Goal: Navigation & Orientation: Find specific page/section

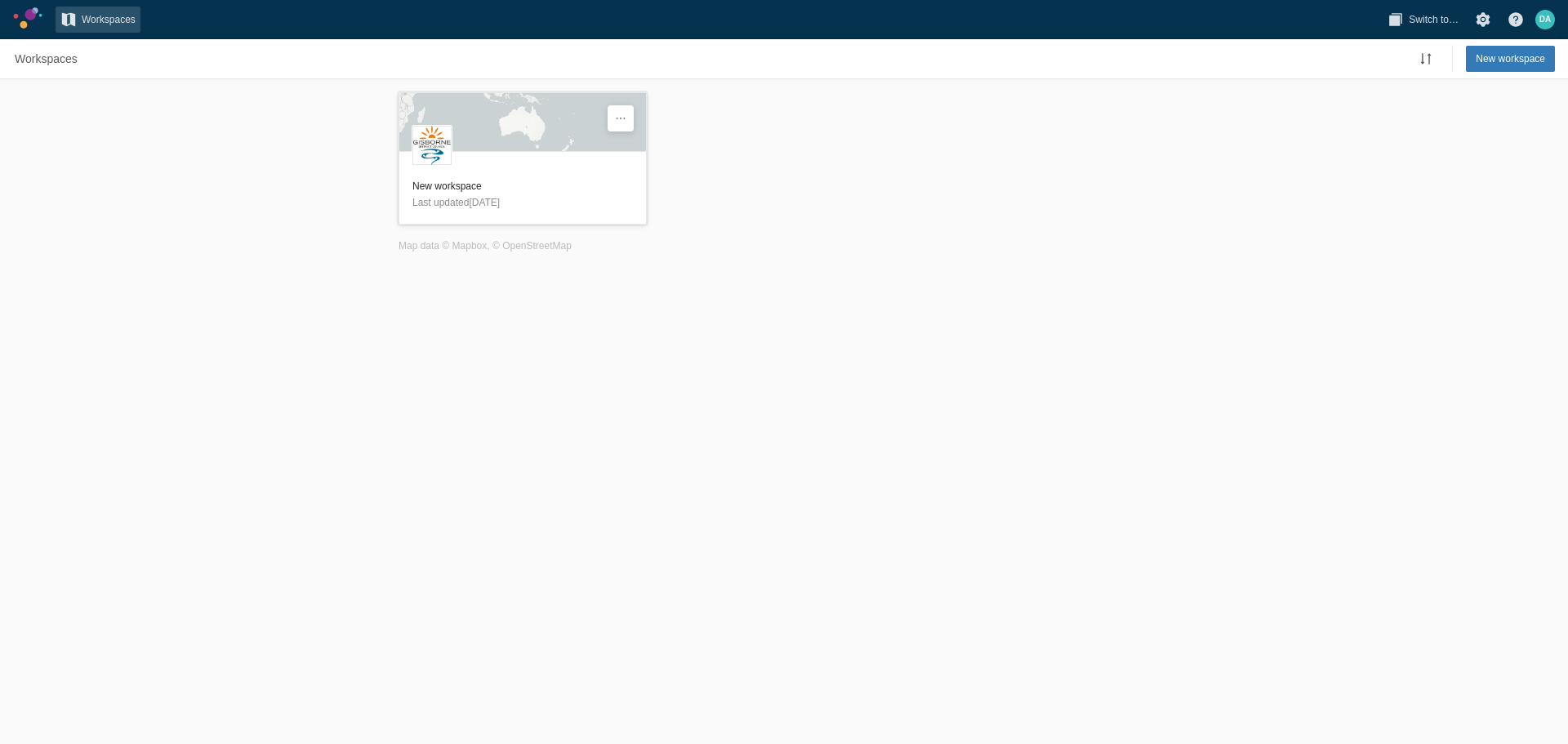
click at [501, 176] on header "New workspace Last updated [DATE]" at bounding box center [523, 194] width 246 height 59
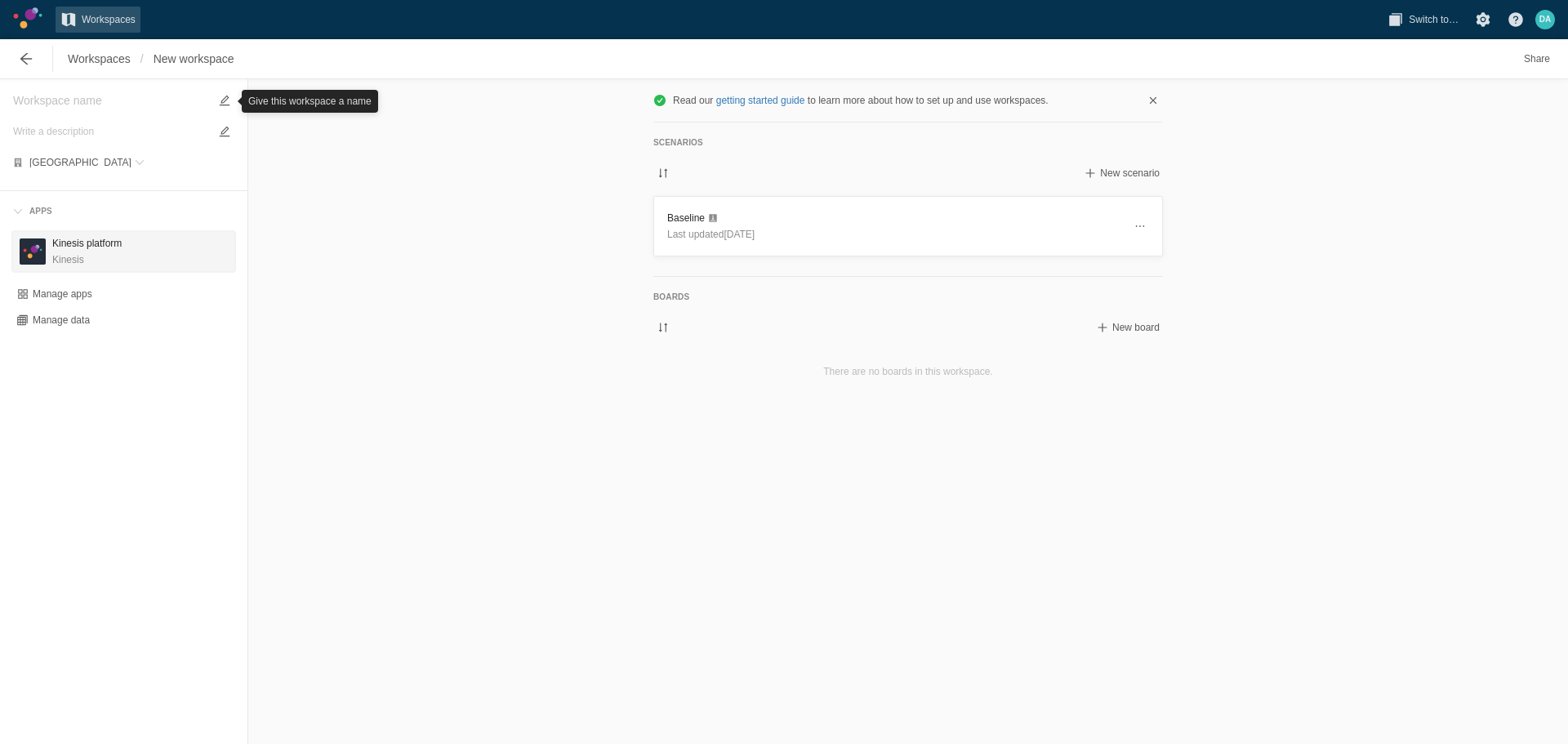
click at [87, 241] on h3 "Kinesis platform" at bounding box center [87, 244] width 69 height 17
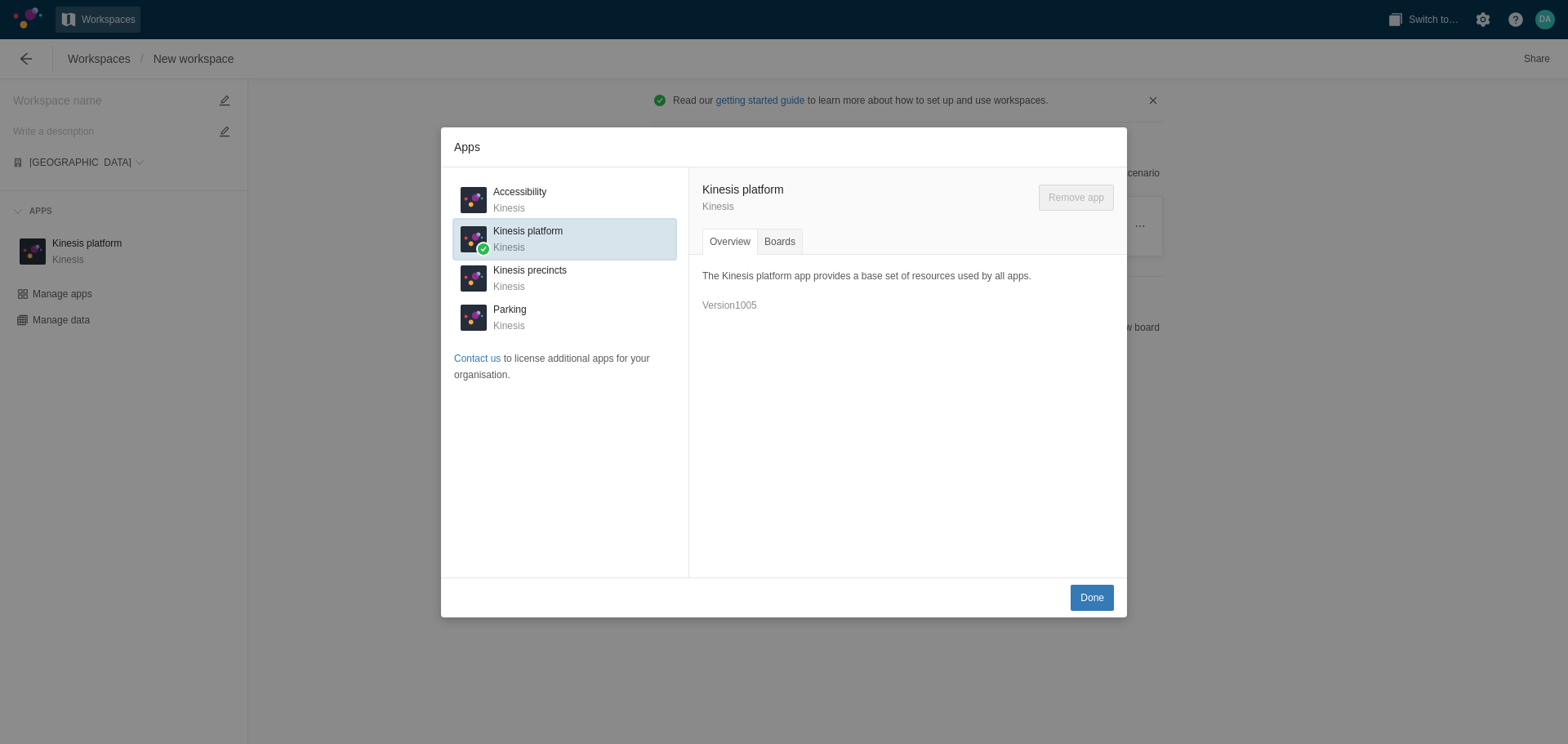
click at [551, 236] on h3 "Kinesis platform" at bounding box center [528, 231] width 69 height 17
click at [1086, 596] on span "Done" at bounding box center [1092, 598] width 23 height 17
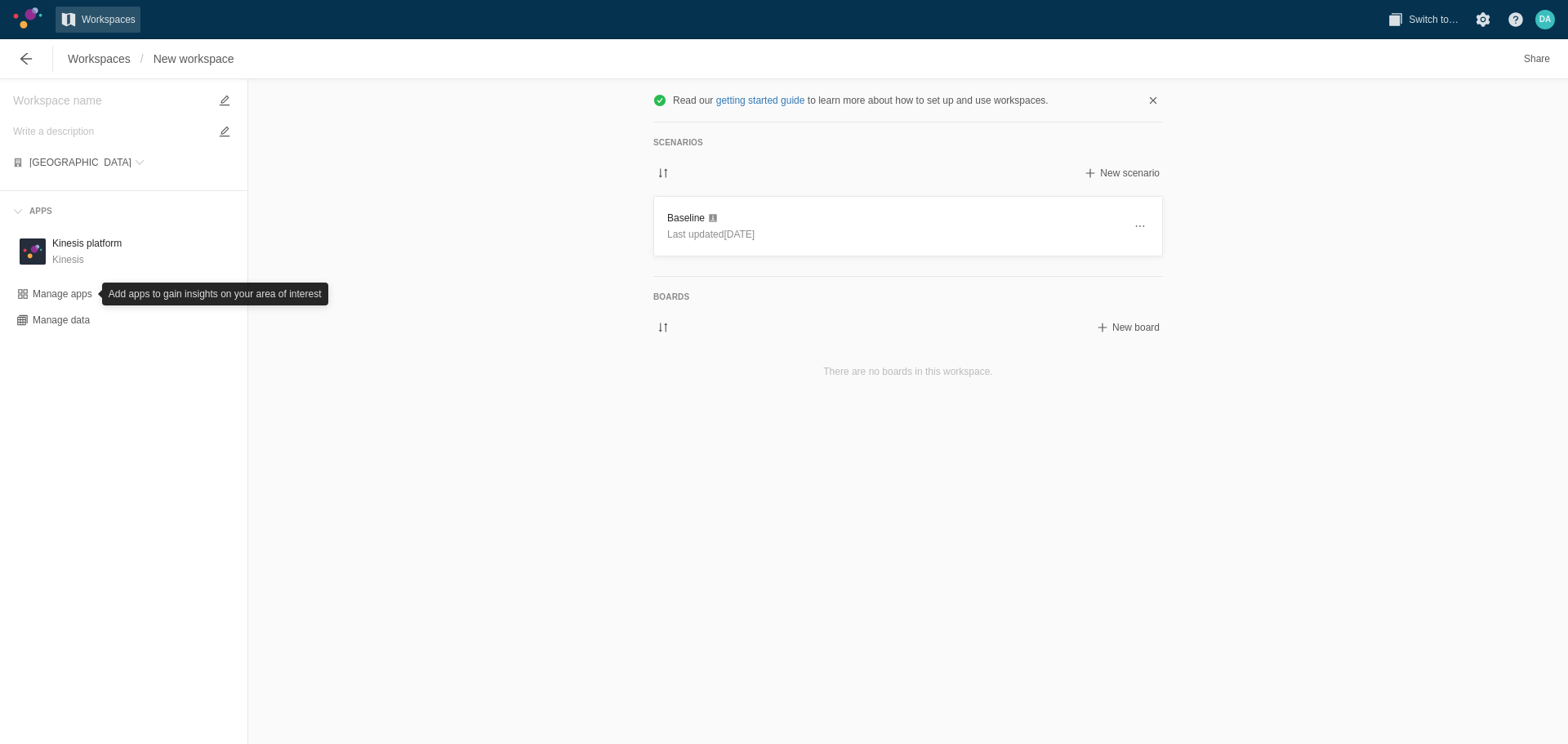
click at [8, 16] on nav "Workspaces Switch to… D A" at bounding box center [784, 19] width 1568 height 39
click at [18, 12] on link at bounding box center [27, 18] width 29 height 22
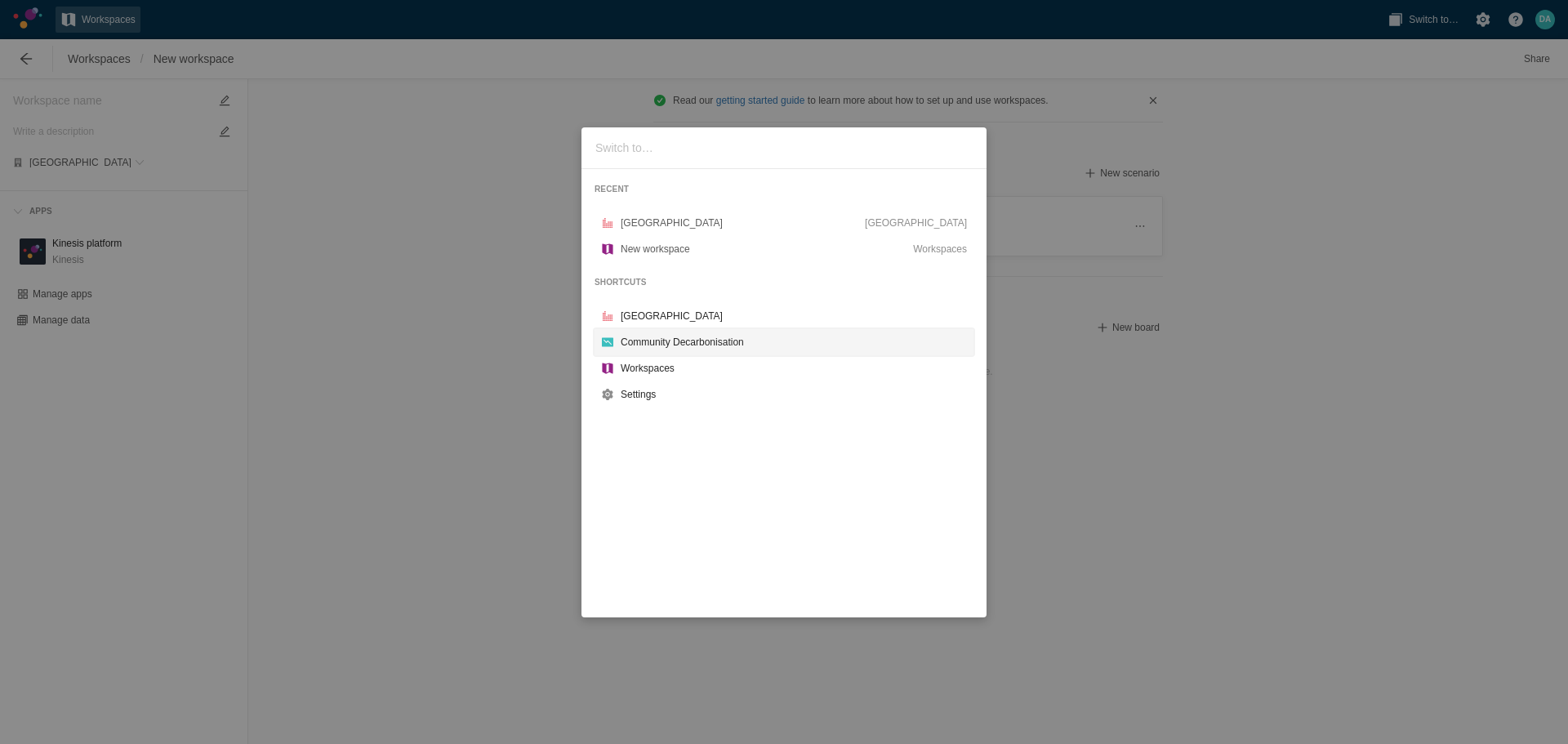
click at [715, 337] on div "Community Decarbonisation" at bounding box center [794, 342] width 346 height 17
